Goal: Task Accomplishment & Management: Check status

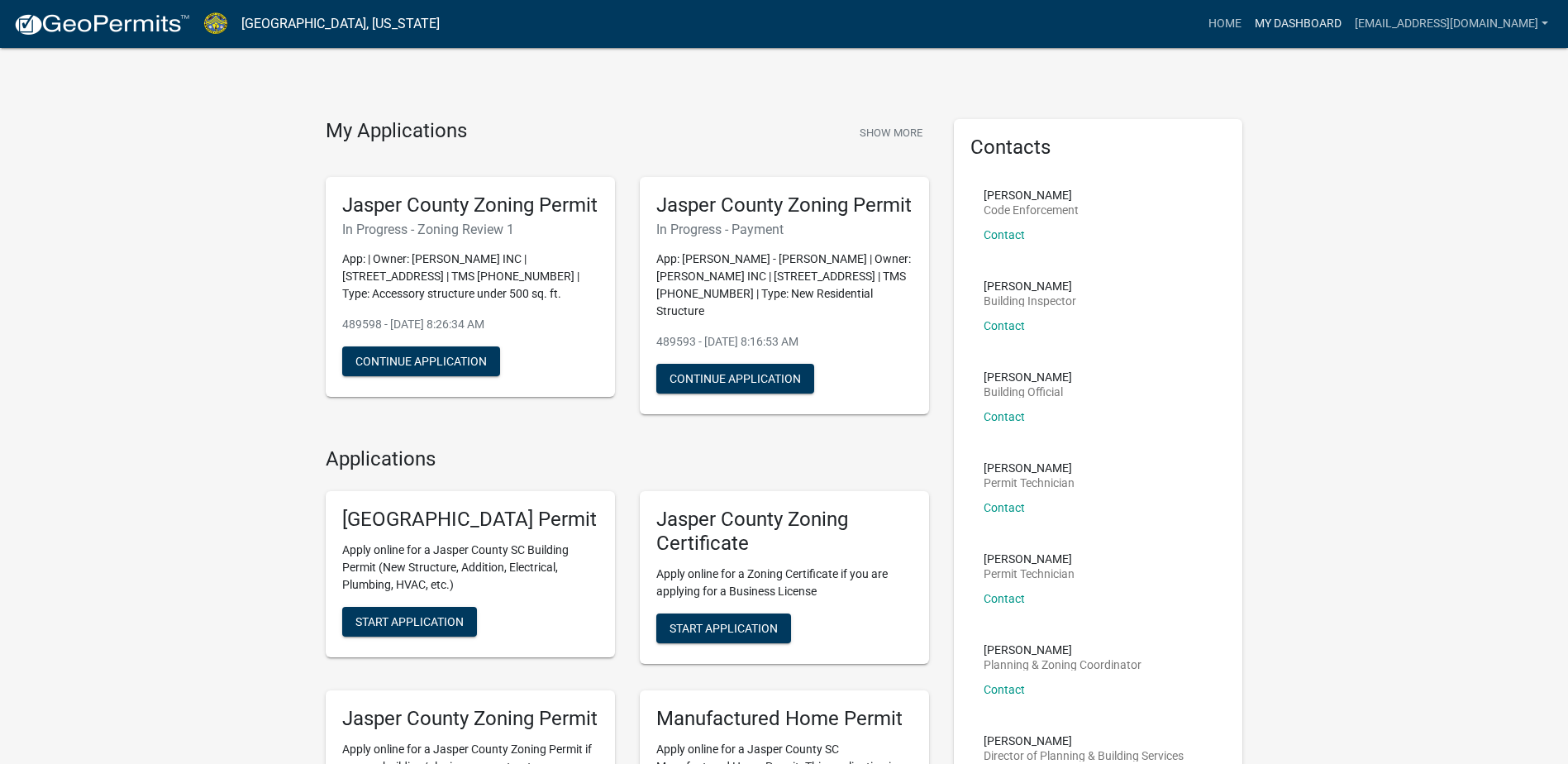
click at [1314, 27] on link "My Dashboard" at bounding box center [1298, 24] width 100 height 31
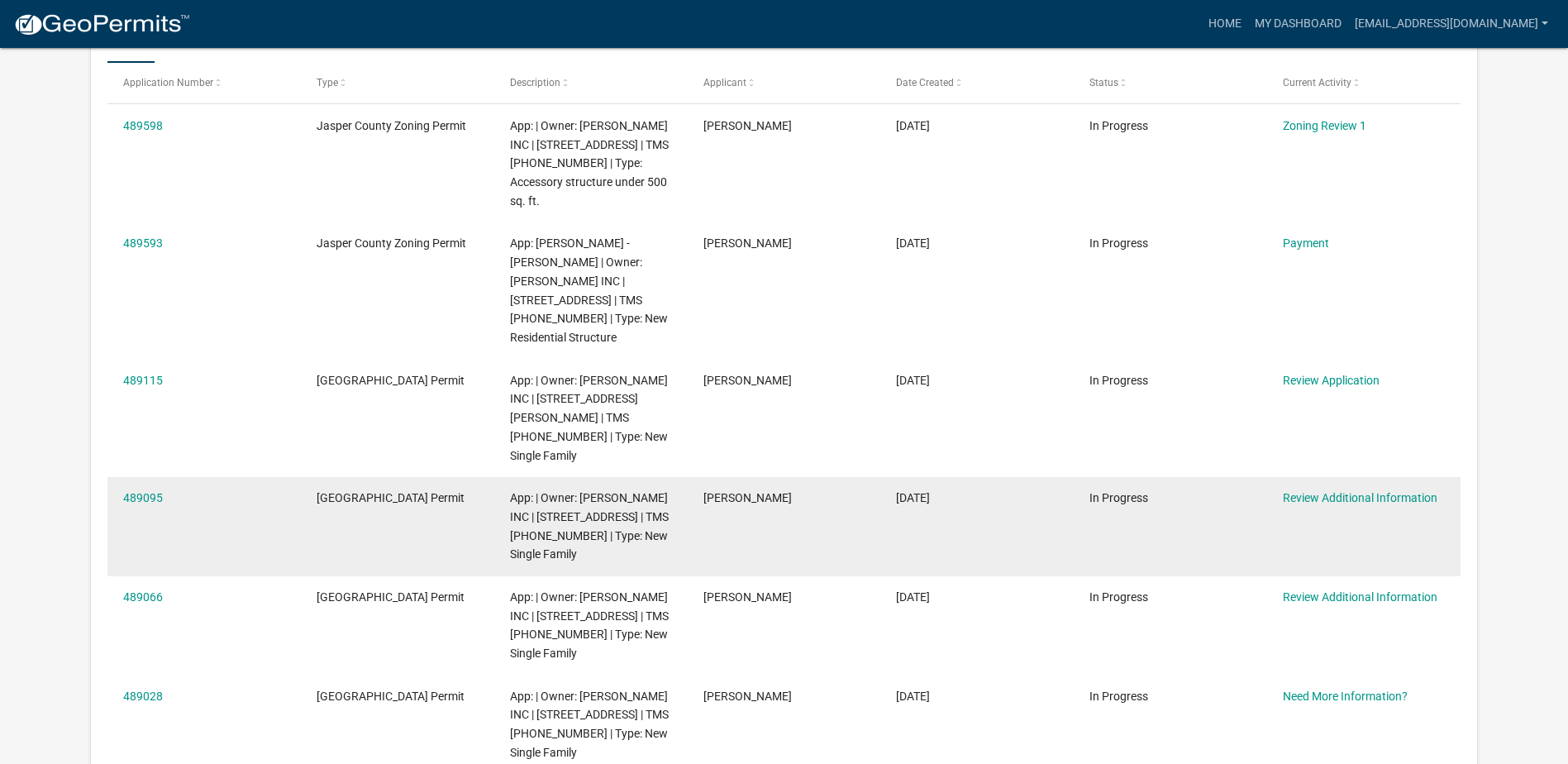
scroll to position [301, 0]
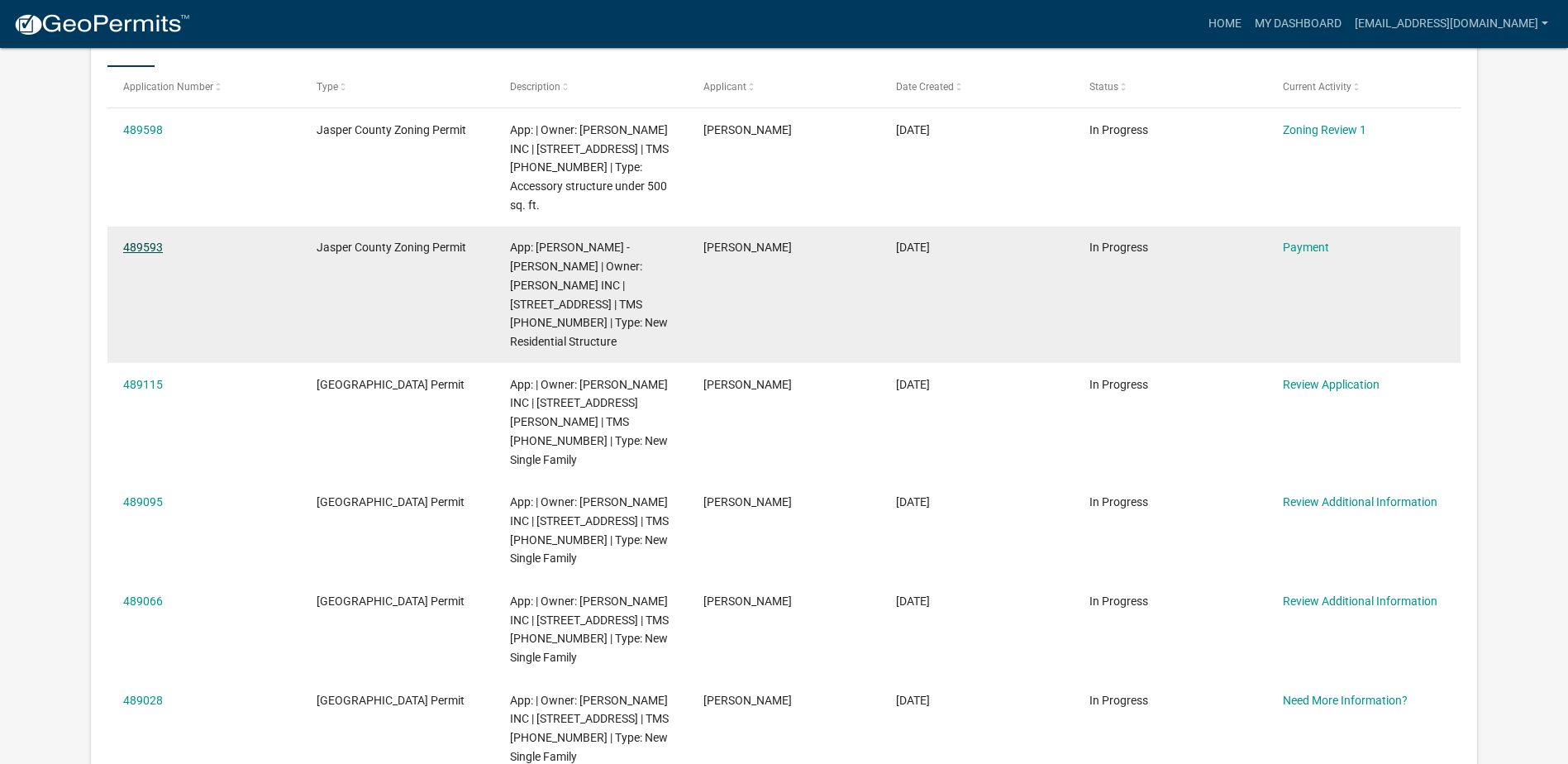
click at [147, 243] on link "489593" at bounding box center [143, 247] width 40 height 13
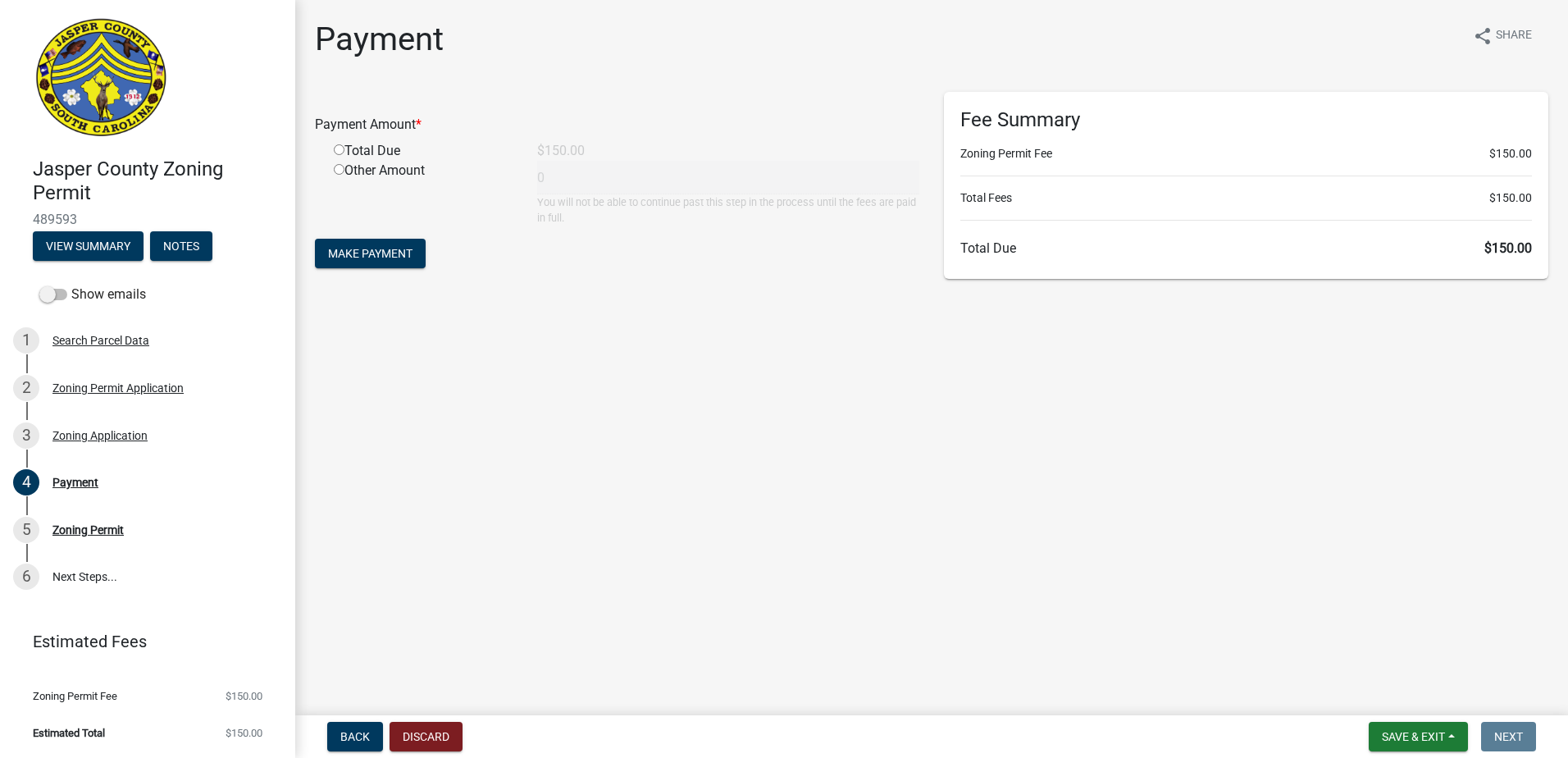
click at [343, 149] on input "radio" at bounding box center [339, 150] width 10 height 10
radio input "true"
type input "150"
click at [397, 252] on span "Make Payment" at bounding box center [371, 253] width 85 height 13
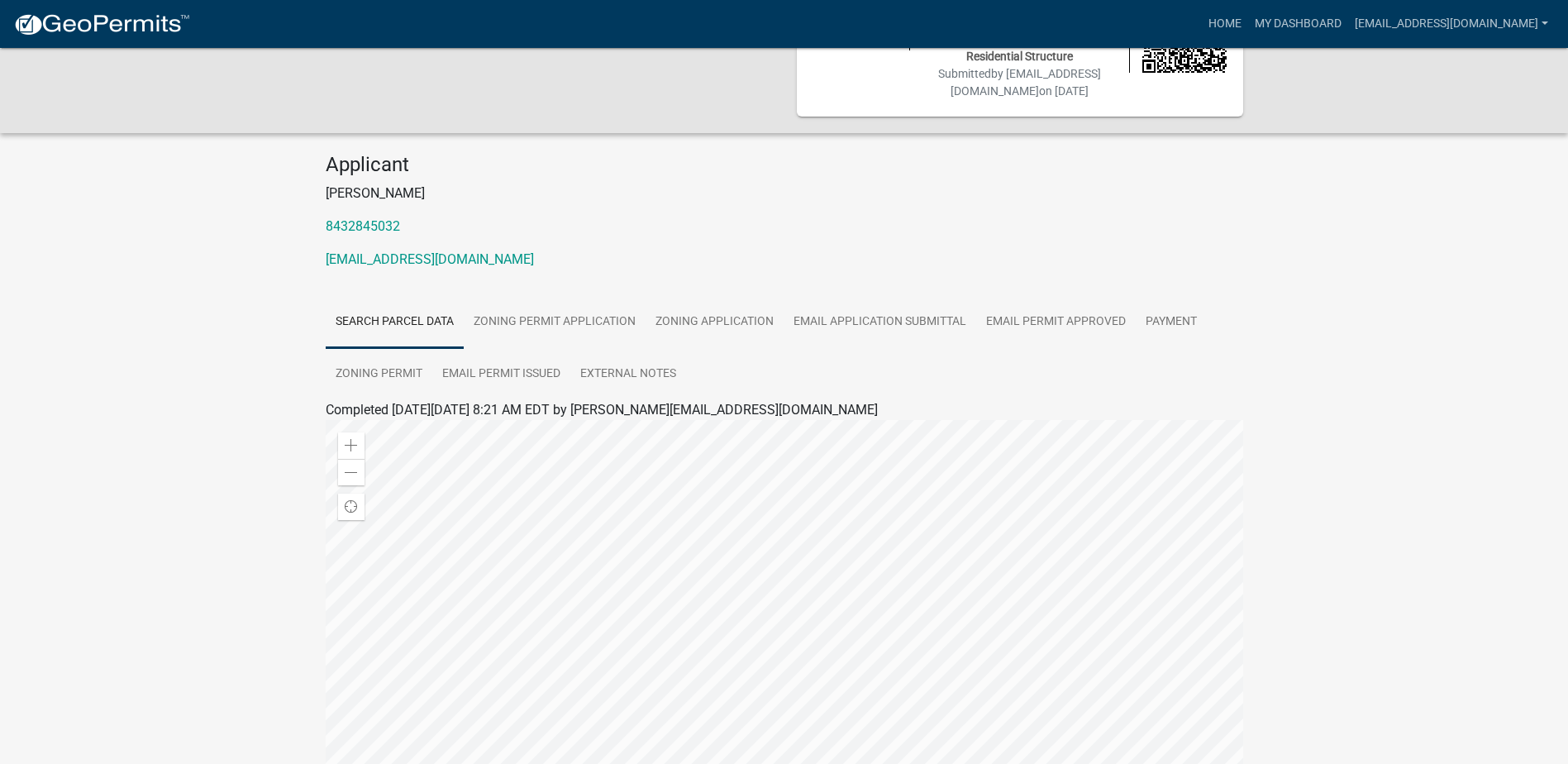
scroll to position [335, 0]
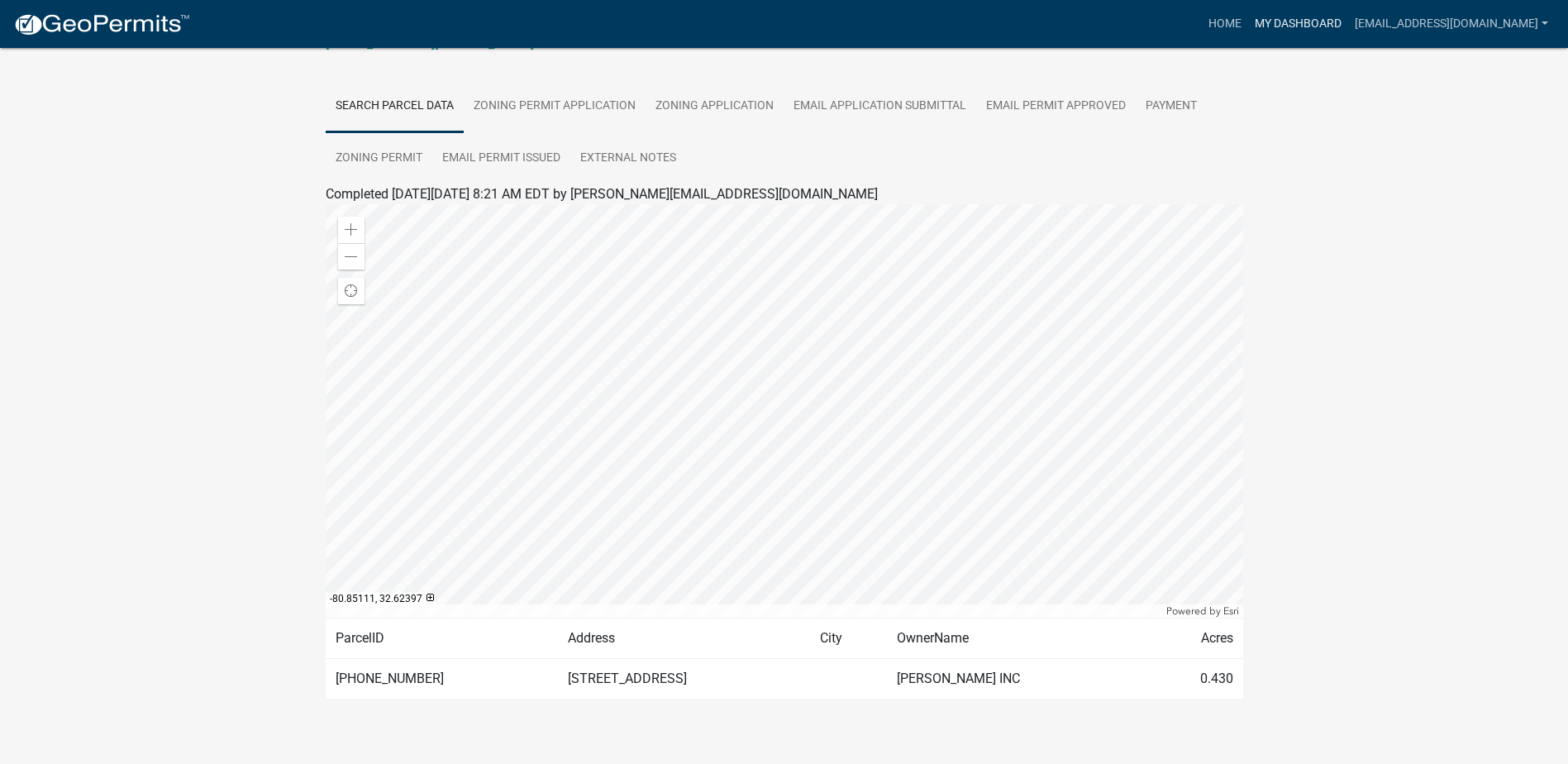
click at [1305, 31] on link "My Dashboard" at bounding box center [1298, 24] width 100 height 31
